Goal: Information Seeking & Learning: Learn about a topic

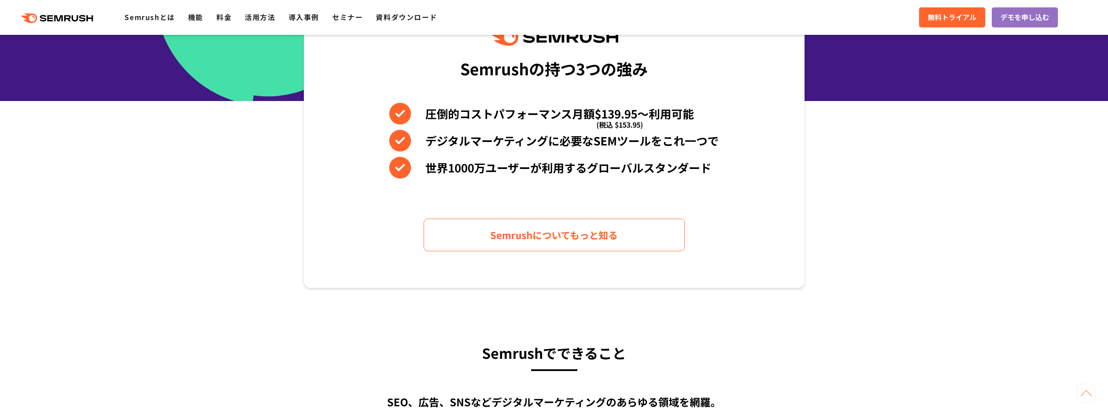
scroll to position [392, 0]
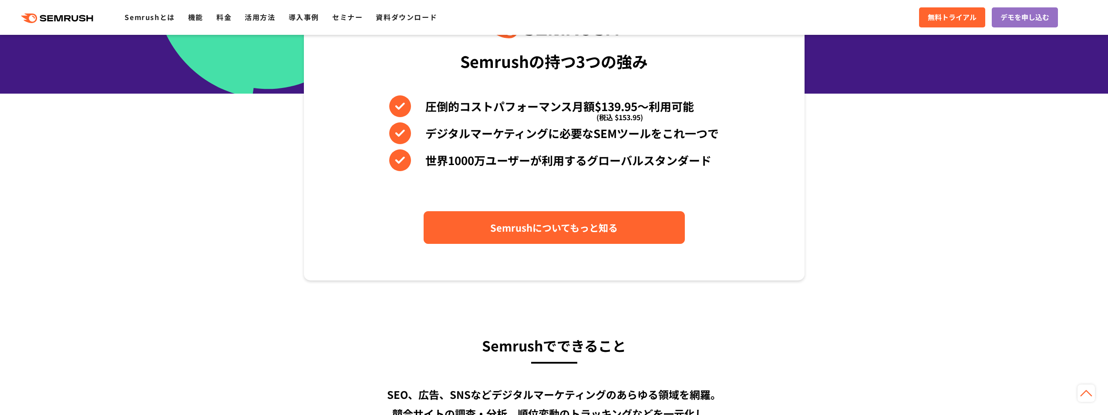
click at [530, 229] on span "Semrushについてもっと知る" at bounding box center [554, 227] width 128 height 15
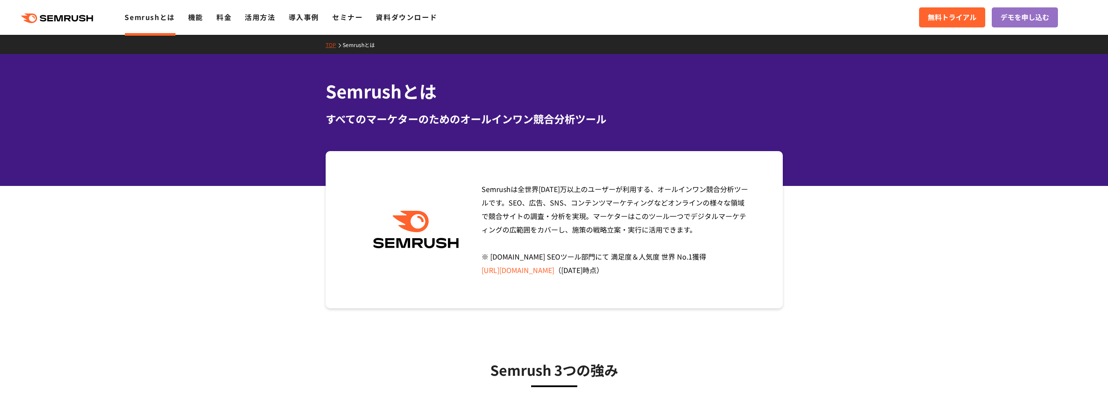
click at [503, 246] on div "Semrushは全世界1000万以上のユーザーが利用する、オールインワン競合分析ツールです。SEO、広告、SNS、コンテンツマーケティングなどオンラインの様々…" at bounding box center [613, 229] width 276 height 94
click at [521, 271] on link "https://www.g2.com/categories/seo-tools" at bounding box center [517, 270] width 73 height 10
